Goal: Task Accomplishment & Management: Manage account settings

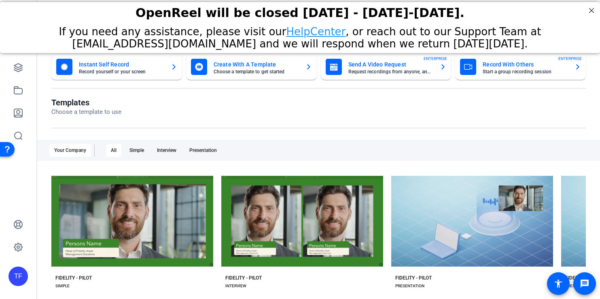
click at [21, 273] on div "TF" at bounding box center [18, 275] width 19 height 19
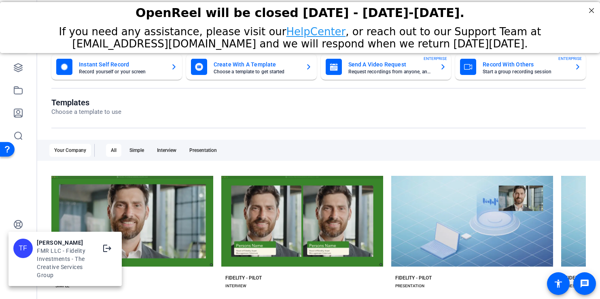
click at [16, 89] on div at bounding box center [300, 149] width 600 height 299
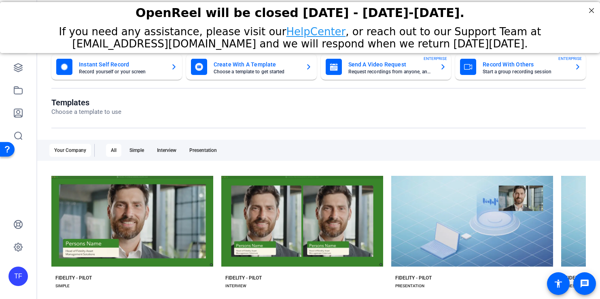
click at [16, 278] on div "TF" at bounding box center [18, 275] width 19 height 19
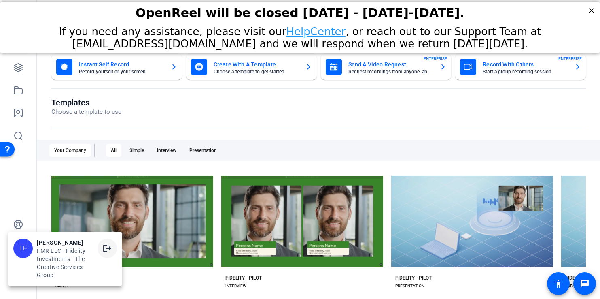
click at [107, 250] on mat-icon "logout" at bounding box center [107, 248] width 10 height 10
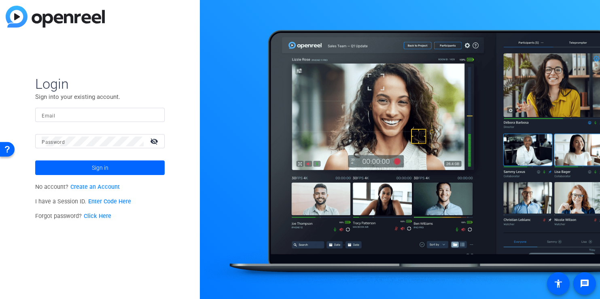
click at [94, 110] on div at bounding box center [100, 115] width 117 height 14
type input "[PERSON_NAME][EMAIL_ADDRESS][PERSON_NAME][DOMAIN_NAME]"
click at [35, 160] on button "Sign in" at bounding box center [100, 167] width 130 height 15
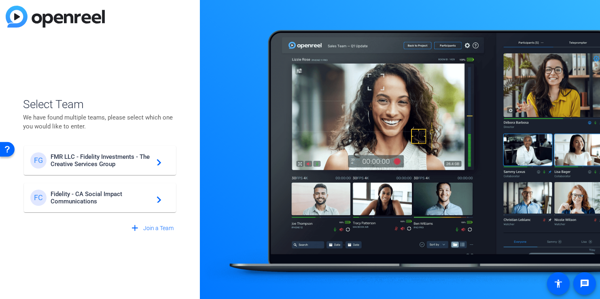
click at [92, 198] on span "Fidelity - CA Social Impact Communications" at bounding box center [101, 197] width 101 height 15
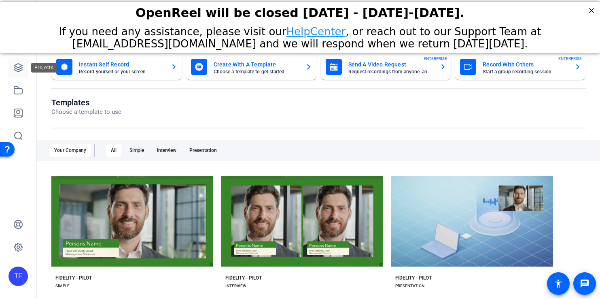
click at [17, 66] on icon at bounding box center [18, 68] width 10 height 10
